Goal: Task Accomplishment & Management: Manage account settings

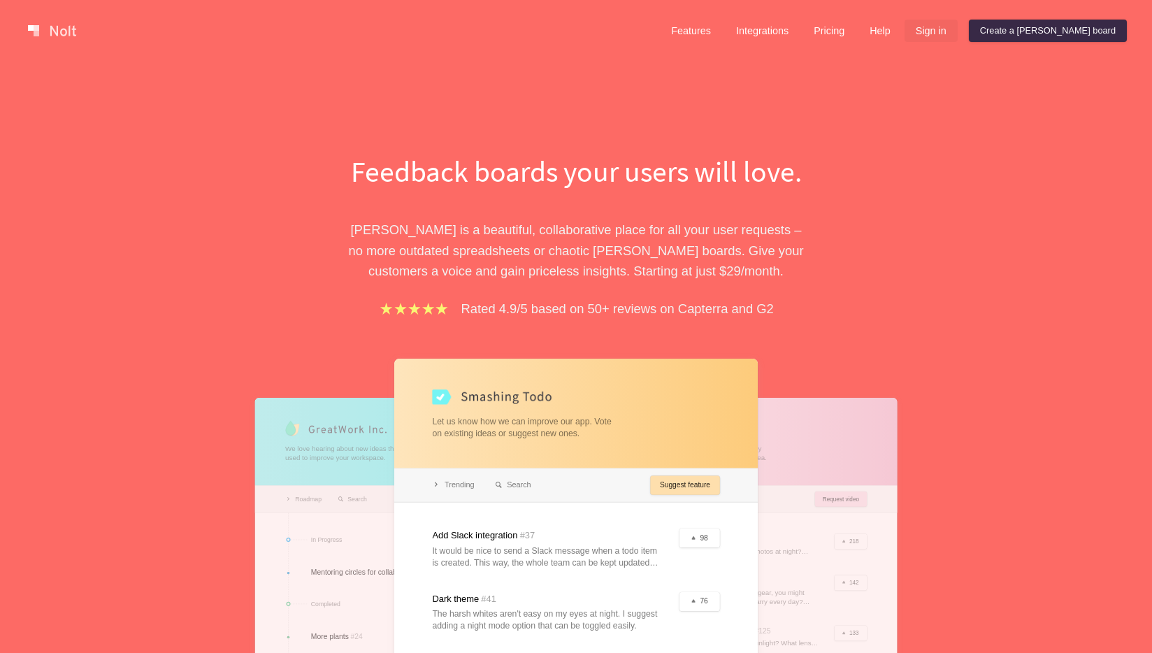
click at [958, 30] on link "Sign in" at bounding box center [931, 31] width 53 height 22
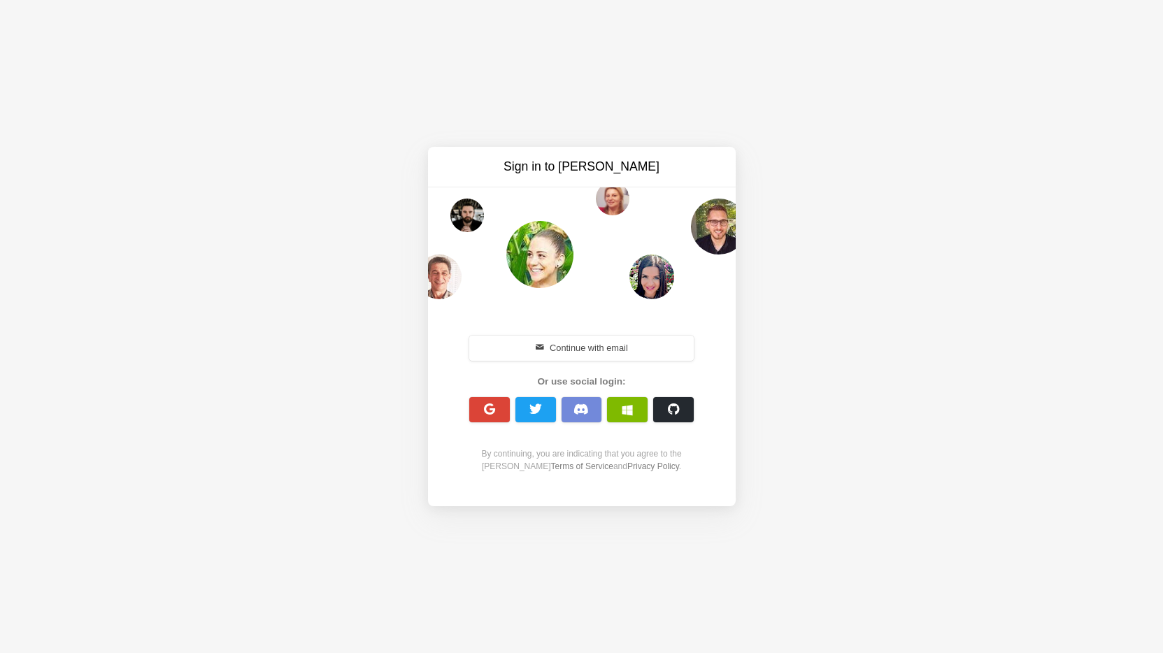
click at [596, 347] on button "Continue with email" at bounding box center [581, 348] width 225 height 25
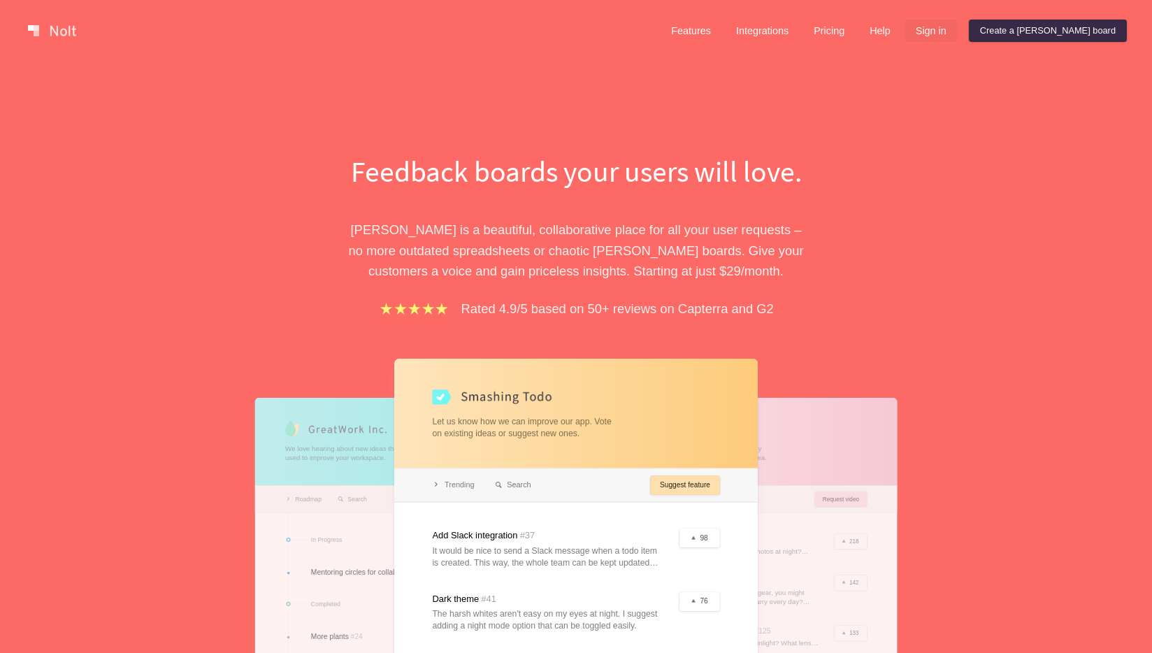
click at [958, 34] on link "Sign in" at bounding box center [931, 31] width 53 height 22
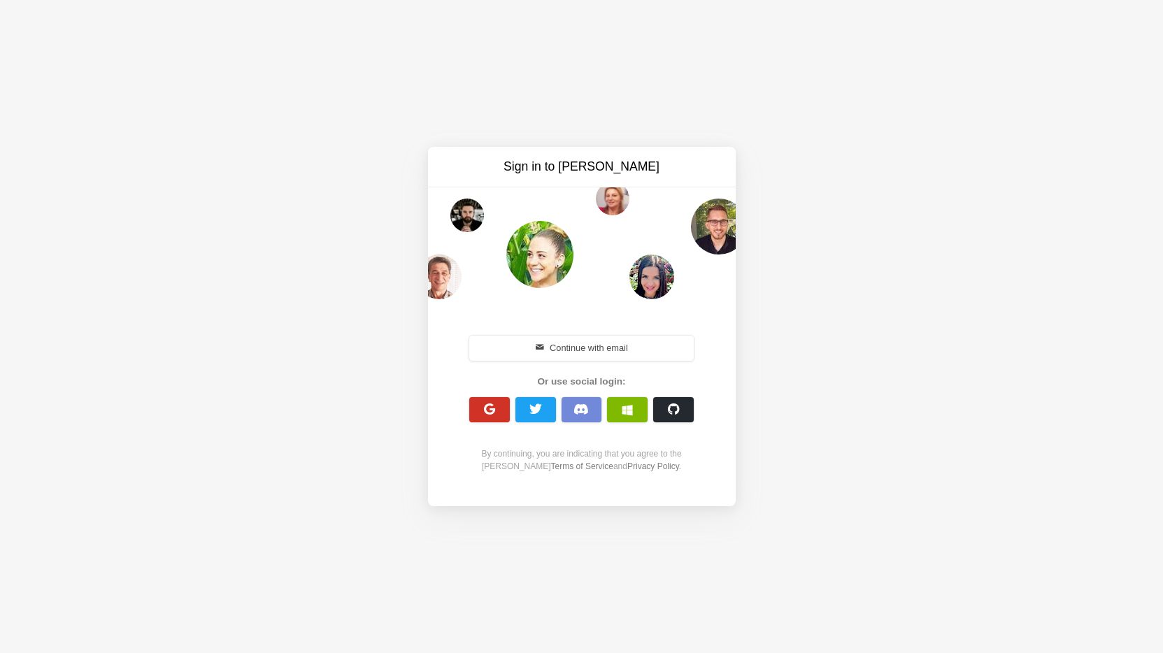
click at [492, 407] on span "button" at bounding box center [488, 409] width 13 height 13
click at [477, 414] on button "button" at bounding box center [489, 409] width 41 height 25
click at [484, 410] on span "button" at bounding box center [488, 409] width 13 height 13
click at [756, 371] on div "Sign in to Nolt Continue with email Or use social login: By continuing, you are…" at bounding box center [581, 326] width 1163 height 653
drag, startPoint x: 951, startPoint y: 269, endPoint x: 876, endPoint y: 192, distance: 107.3
